Goal: Task Accomplishment & Management: Manage account settings

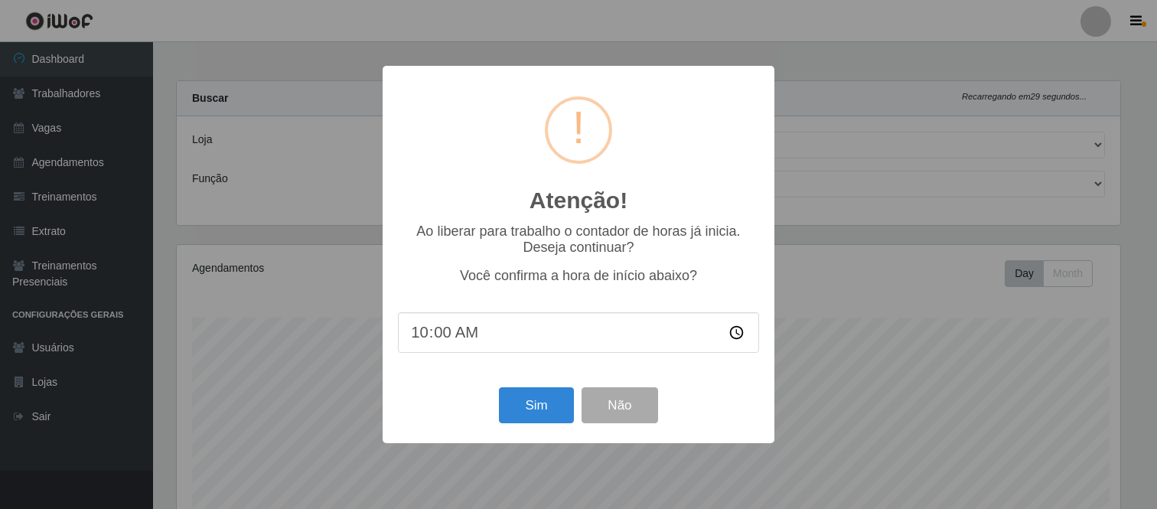
select select "433"
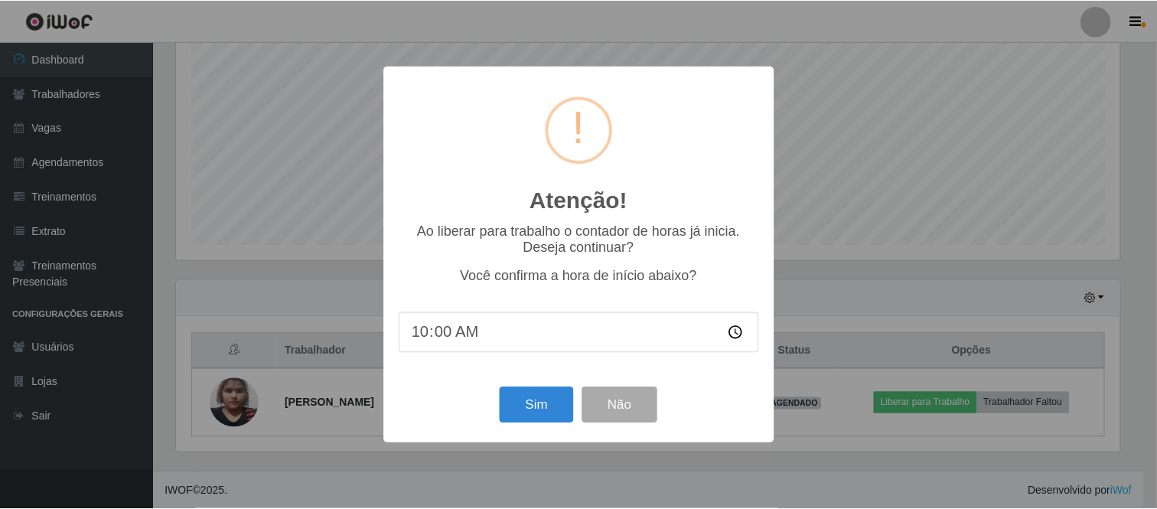
scroll to position [317, 947]
click at [537, 409] on button "Sim" at bounding box center [538, 405] width 74 height 36
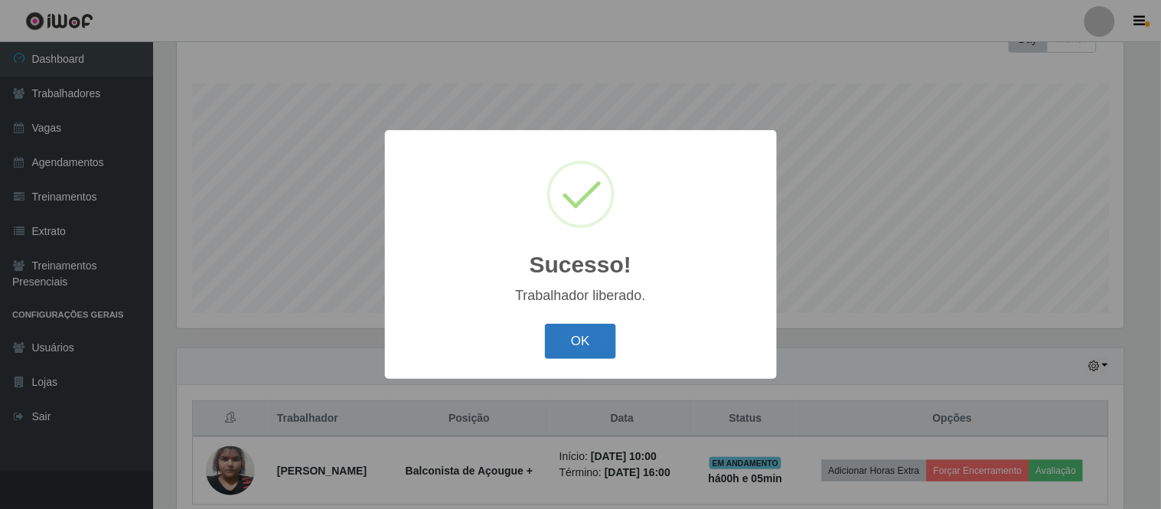
click at [567, 327] on button "OK" at bounding box center [580, 342] width 71 height 36
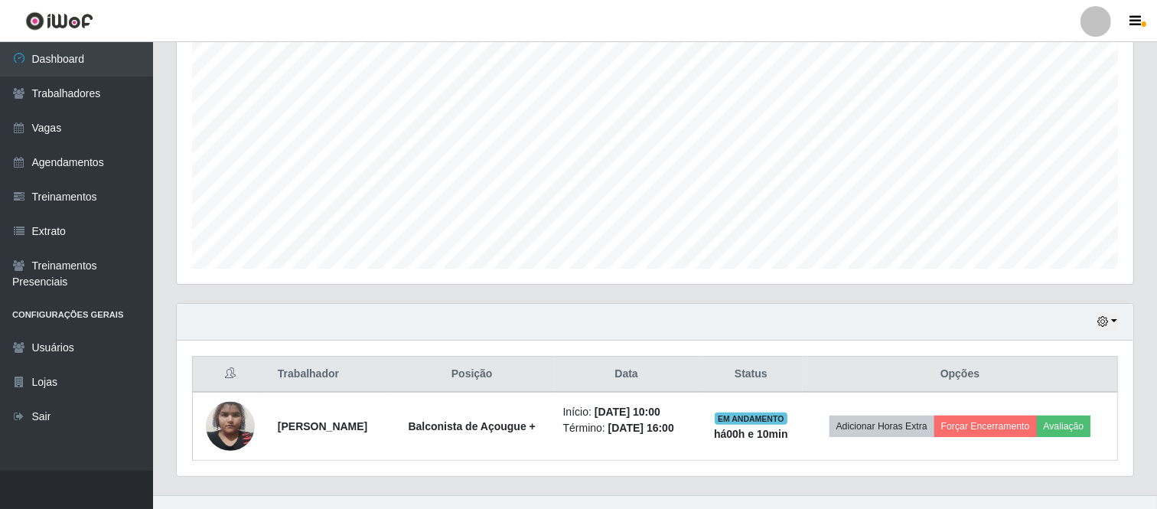
scroll to position [302, 0]
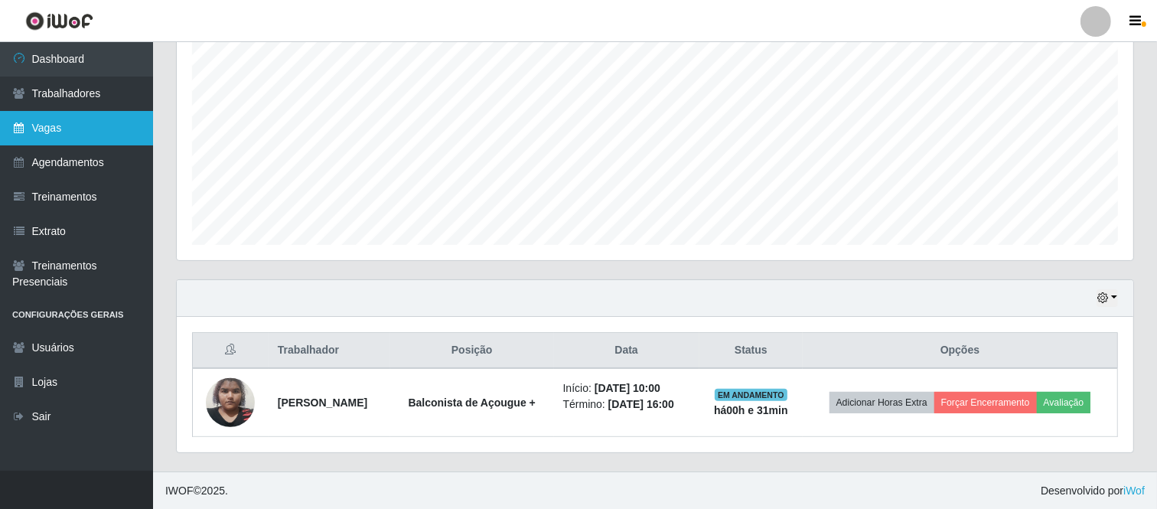
click at [105, 142] on link "Vagas" at bounding box center [76, 128] width 153 height 34
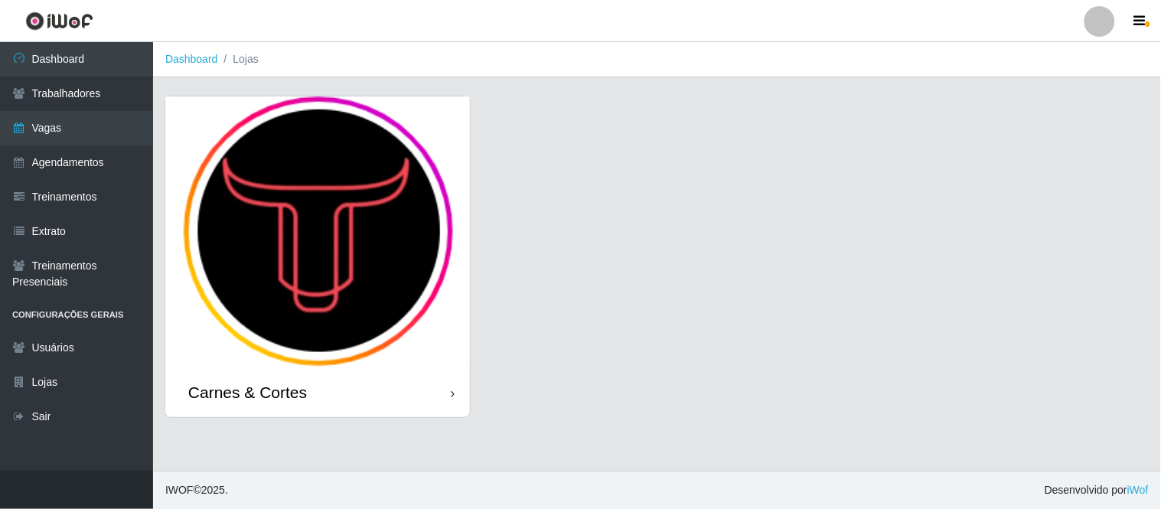
click at [334, 211] on img at bounding box center [317, 231] width 305 height 271
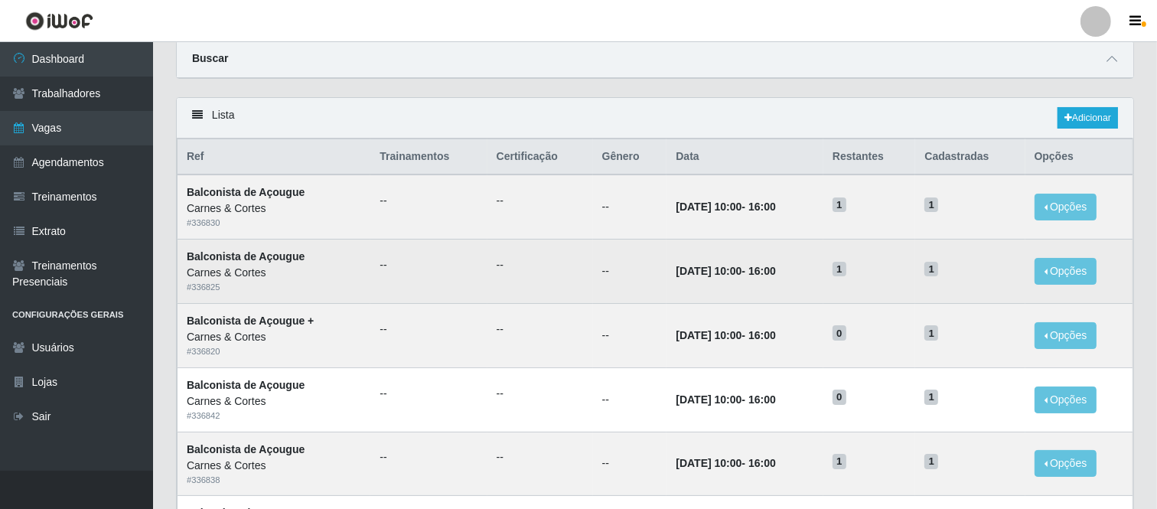
scroll to position [85, 0]
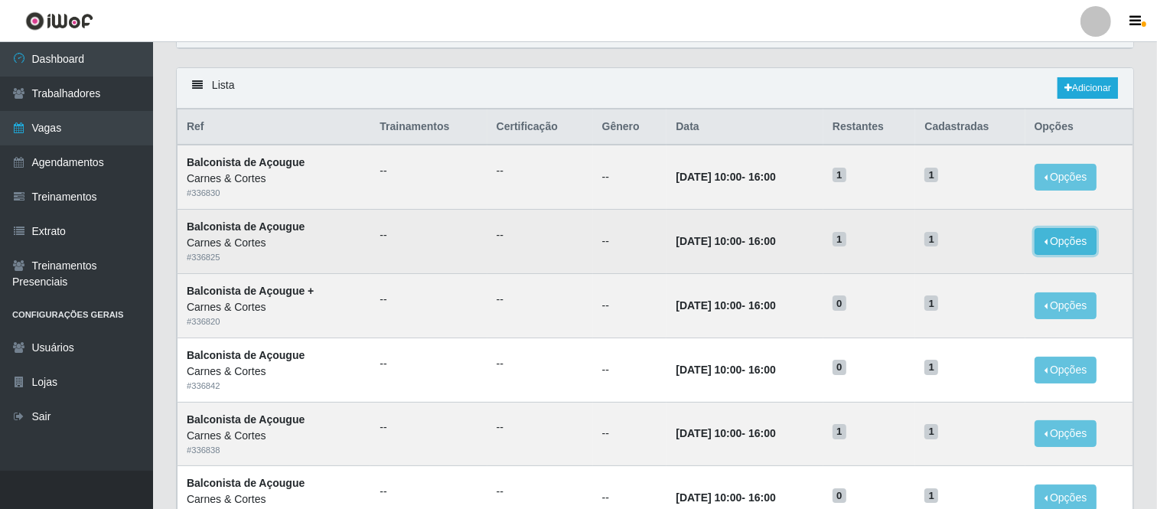
click at [1084, 246] on button "Opções" at bounding box center [1066, 241] width 63 height 27
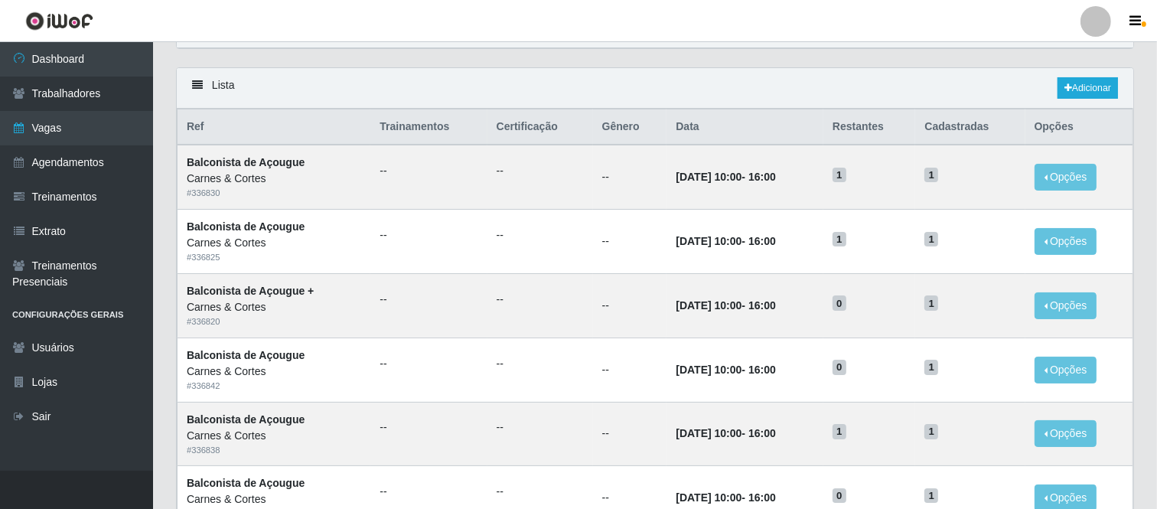
click at [563, 44] on div "Buscar" at bounding box center [655, 29] width 957 height 37
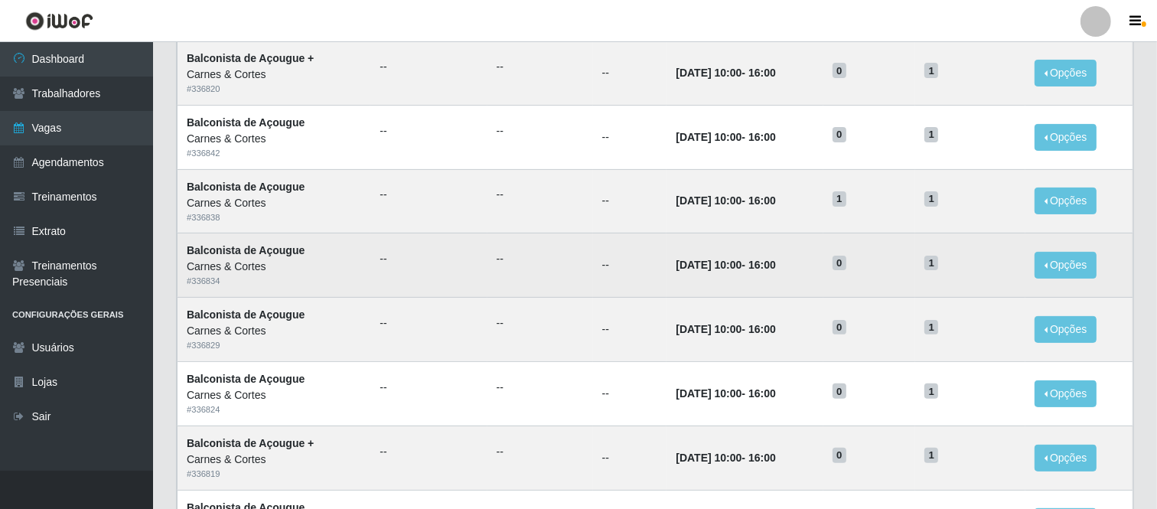
scroll to position [340, 0]
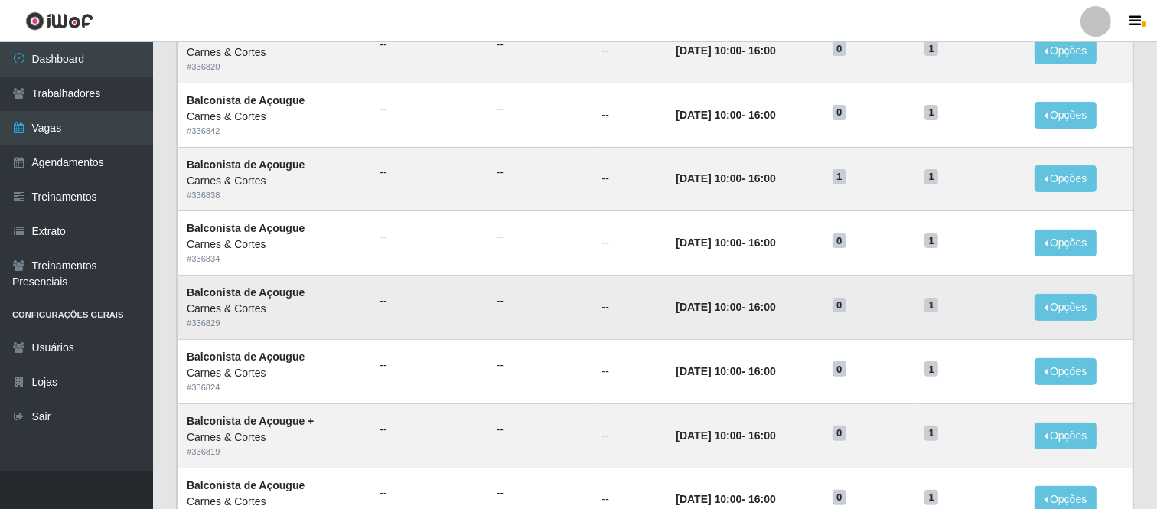
click at [319, 286] on td "Balconista de Açougue Carnes & Cortes # 336829" at bounding box center [275, 308] width 194 height 64
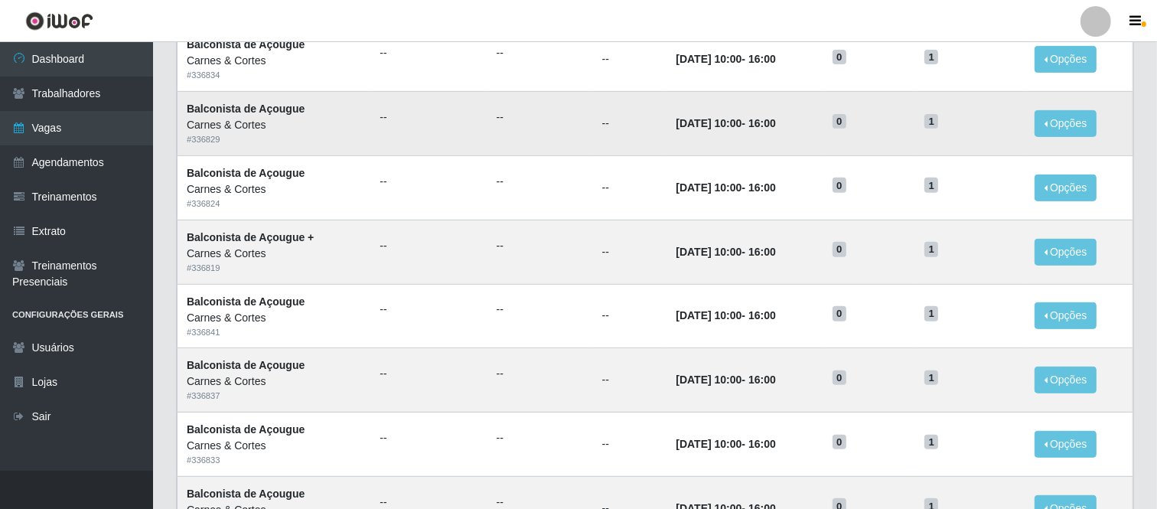
scroll to position [595, 0]
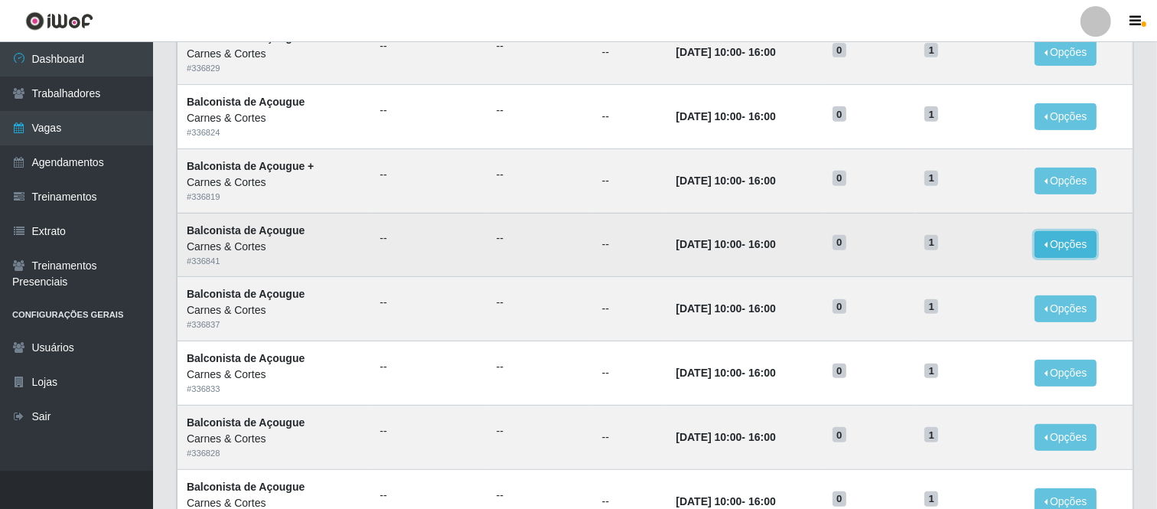
click at [1046, 251] on button "Opções" at bounding box center [1066, 244] width 63 height 27
click at [621, 240] on td "--" at bounding box center [630, 245] width 74 height 64
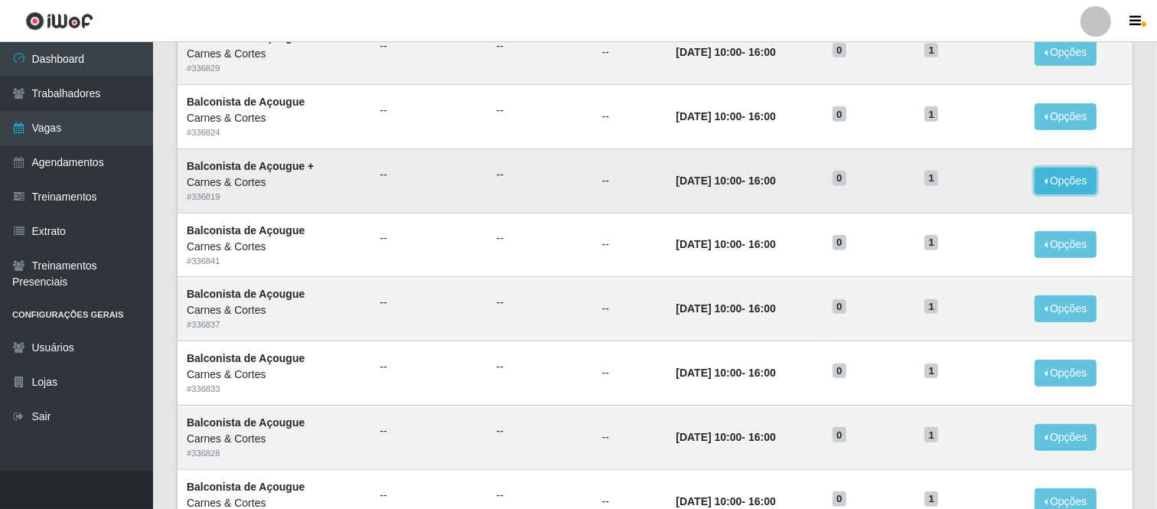
click at [1059, 185] on button "Opções" at bounding box center [1066, 181] width 63 height 27
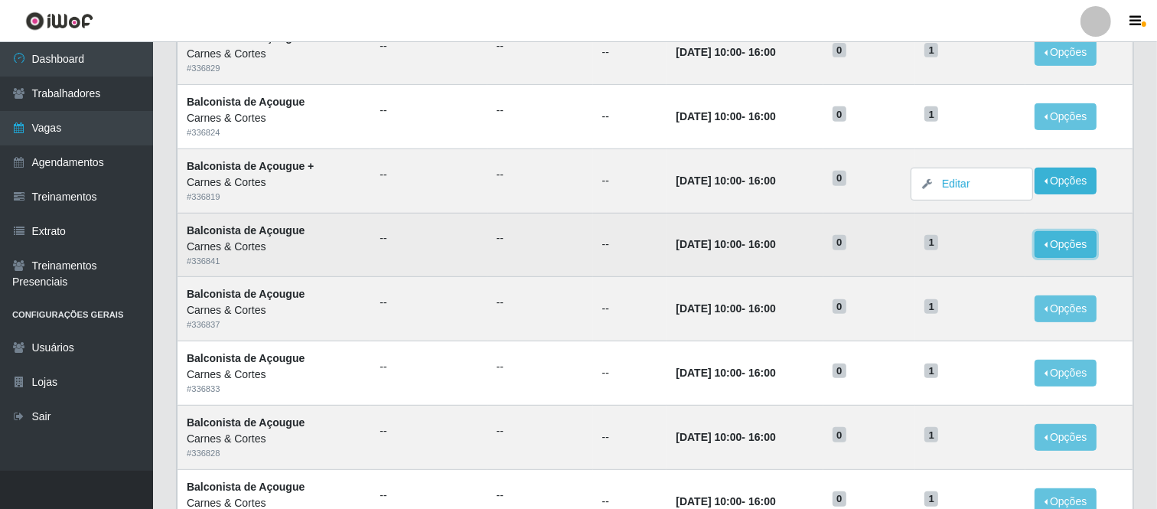
click at [1039, 242] on button "Opções" at bounding box center [1066, 244] width 63 height 27
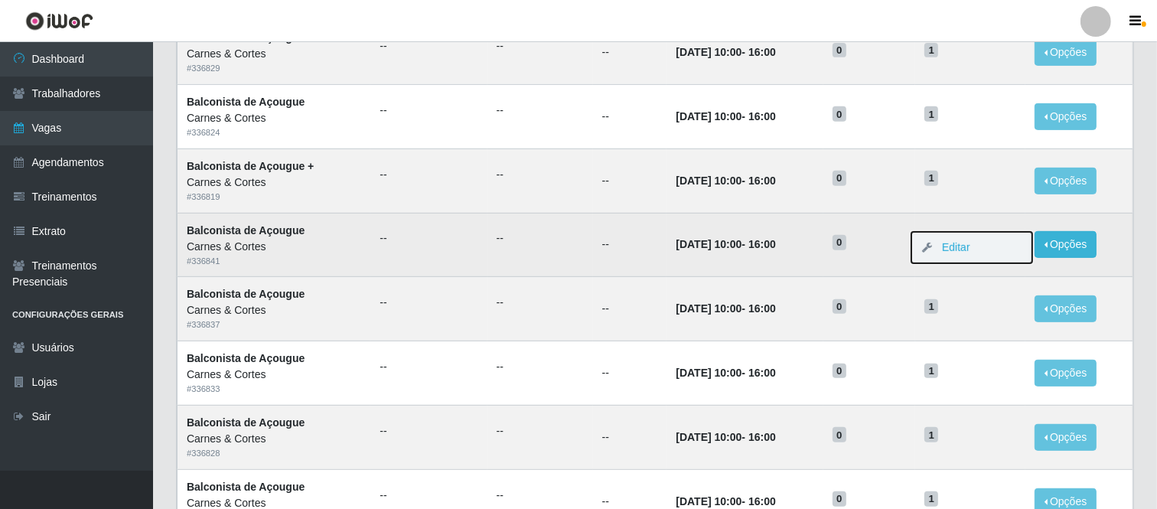
click at [978, 243] on button "Editar" at bounding box center [972, 247] width 121 height 31
click at [1059, 245] on button "Opções" at bounding box center [1066, 244] width 63 height 27
click at [952, 250] on link "Editar" at bounding box center [949, 247] width 44 height 12
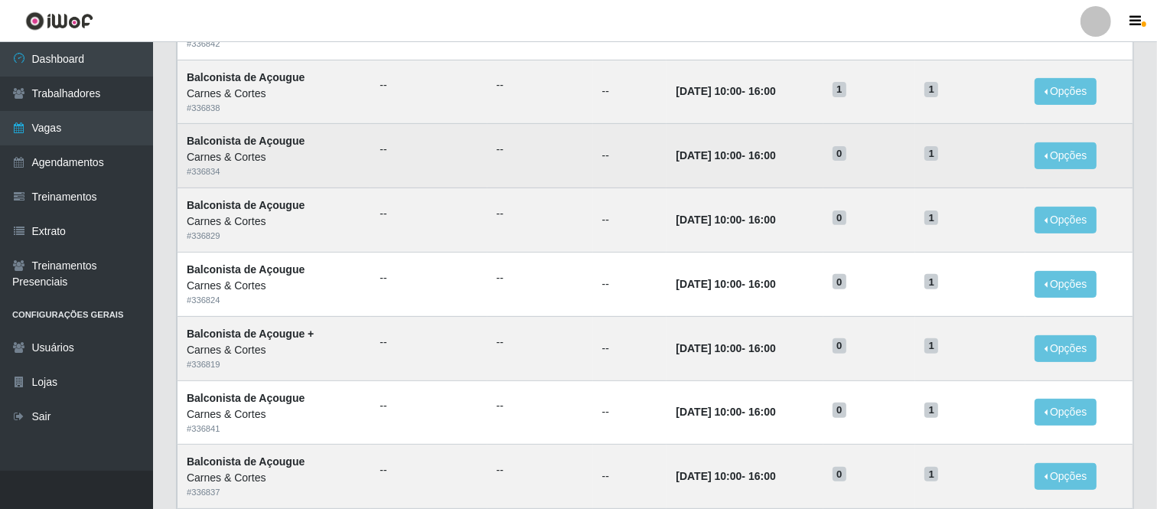
scroll to position [510, 0]
